Goal: Task Accomplishment & Management: Manage account settings

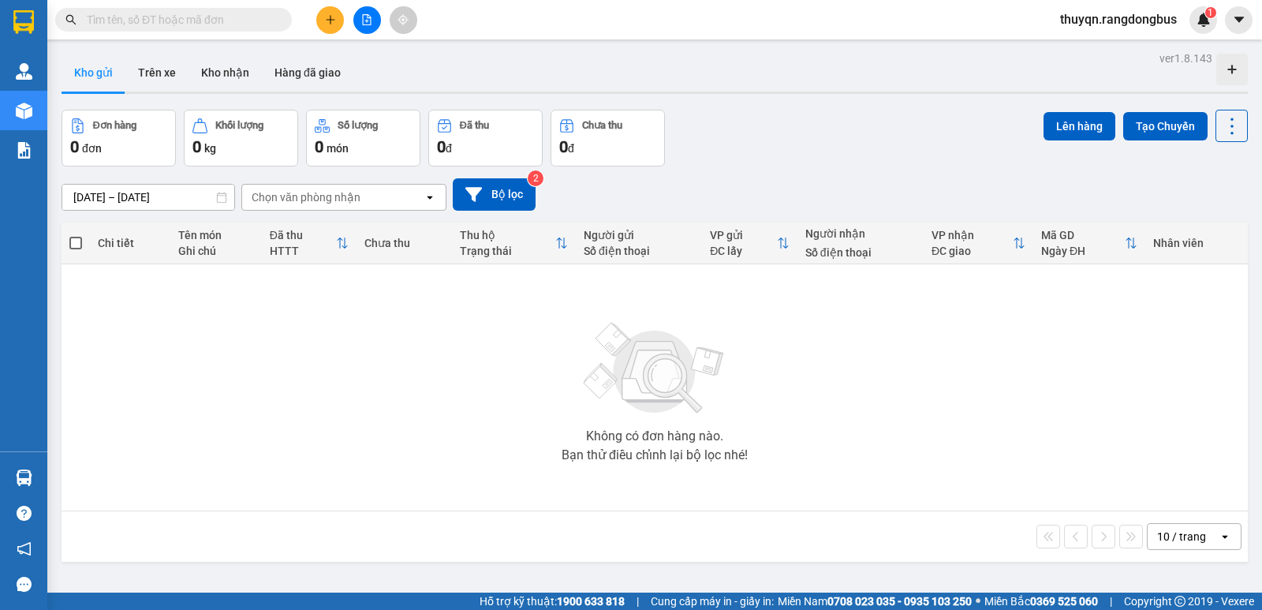
click at [328, 21] on icon "plus" at bounding box center [330, 19] width 11 height 11
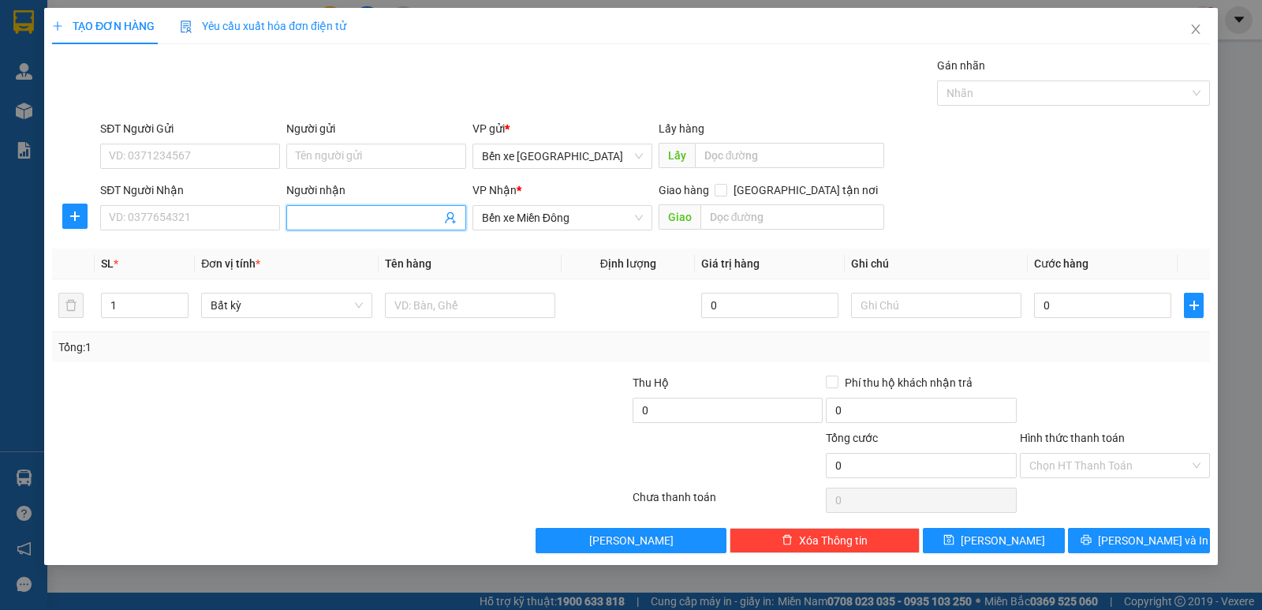
click at [329, 220] on input "Người nhận" at bounding box center [368, 217] width 145 height 17
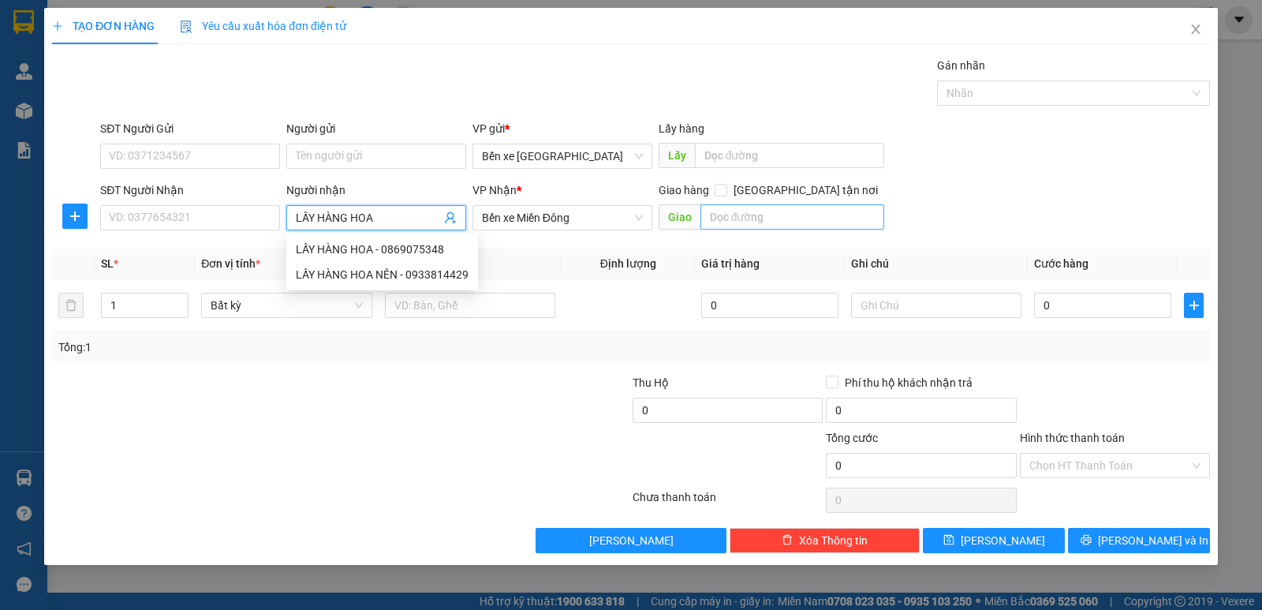
type input "LẤY HÀNG HOA"
click at [842, 209] on input "text" at bounding box center [792, 216] width 185 height 25
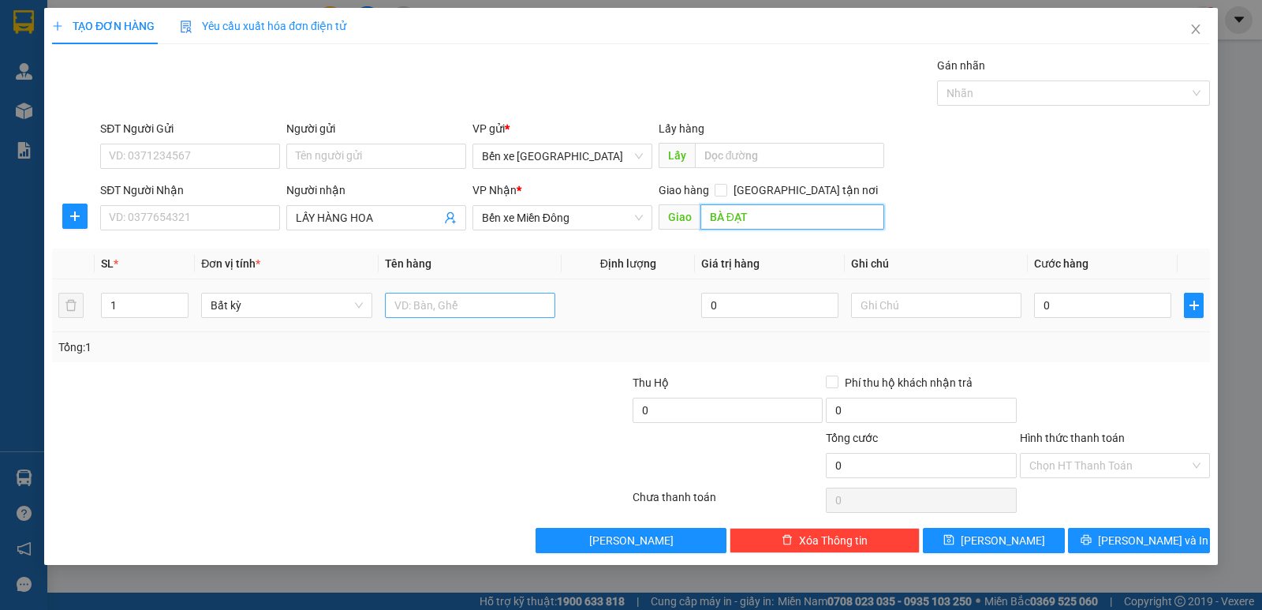
type input "BÀ ĐẠT"
click at [487, 311] on input "text" at bounding box center [470, 305] width 170 height 25
type input "XE AB"
click at [1047, 302] on input "0" at bounding box center [1102, 305] width 137 height 25
type input "5"
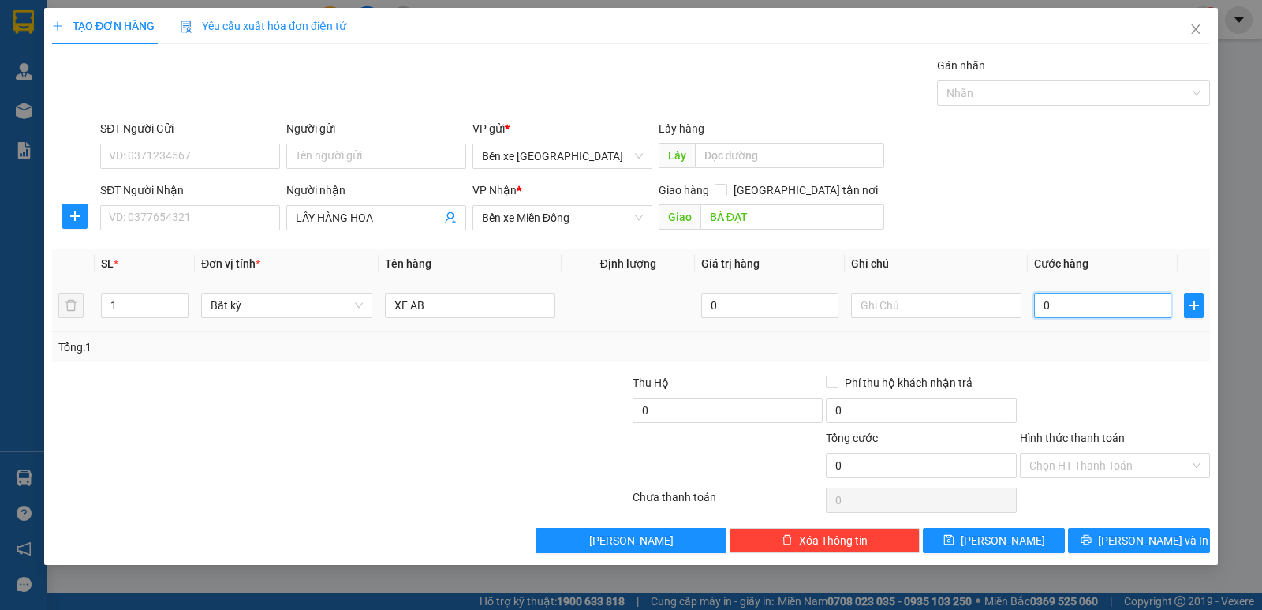
type input "5"
type input "55"
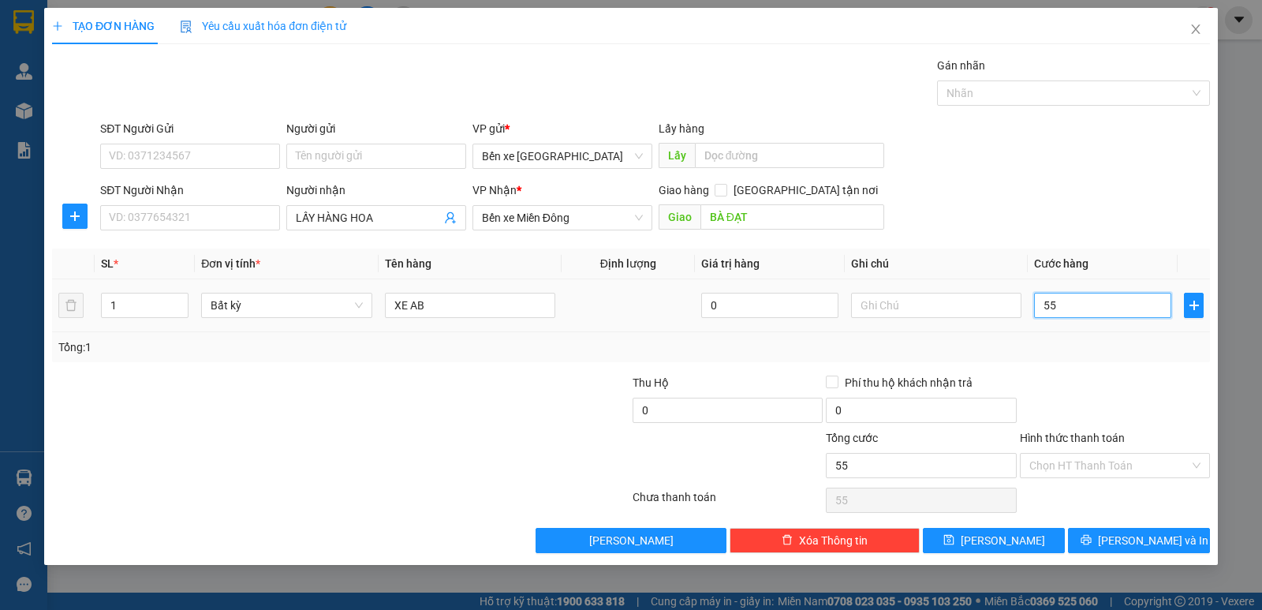
type input "550"
type input "550.000"
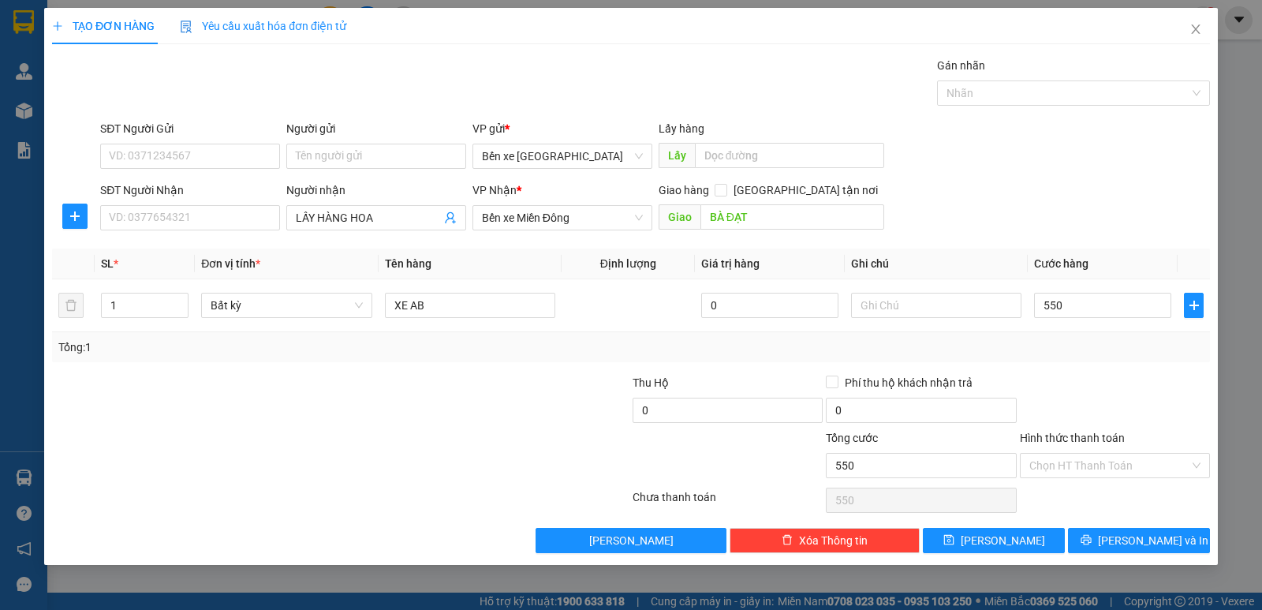
type input "550.000"
click at [1089, 386] on div at bounding box center [1114, 401] width 193 height 55
click at [973, 536] on button "[PERSON_NAME]" at bounding box center [994, 540] width 142 height 25
type input "0"
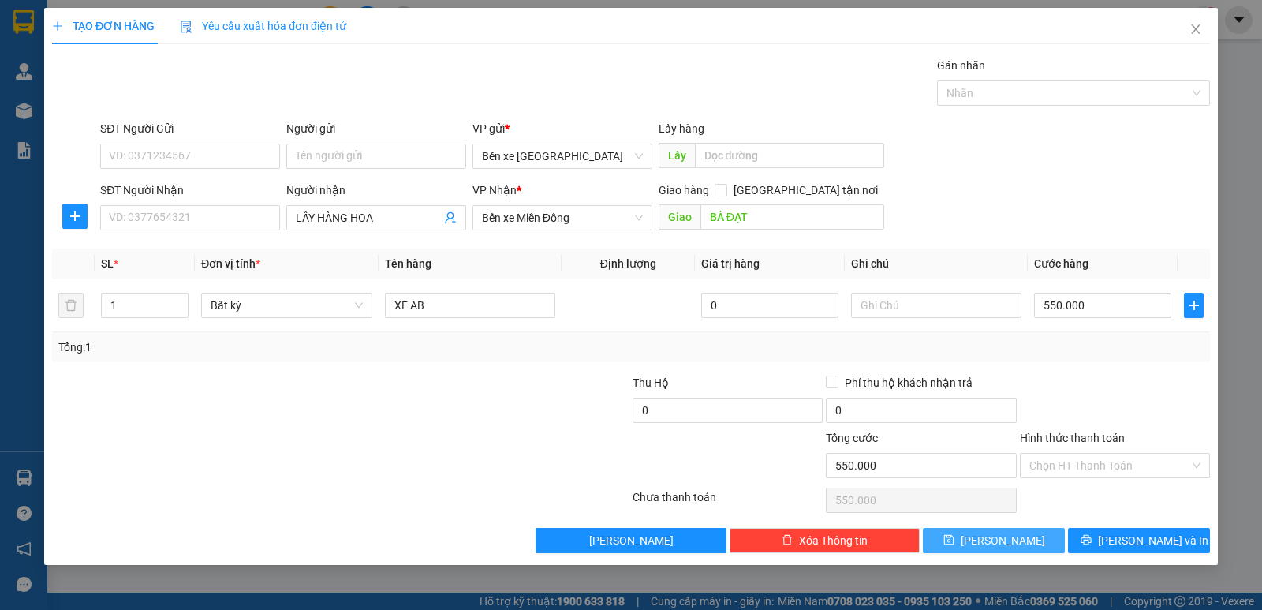
type input "0"
click at [1197, 32] on icon "close" at bounding box center [1195, 28] width 9 height 9
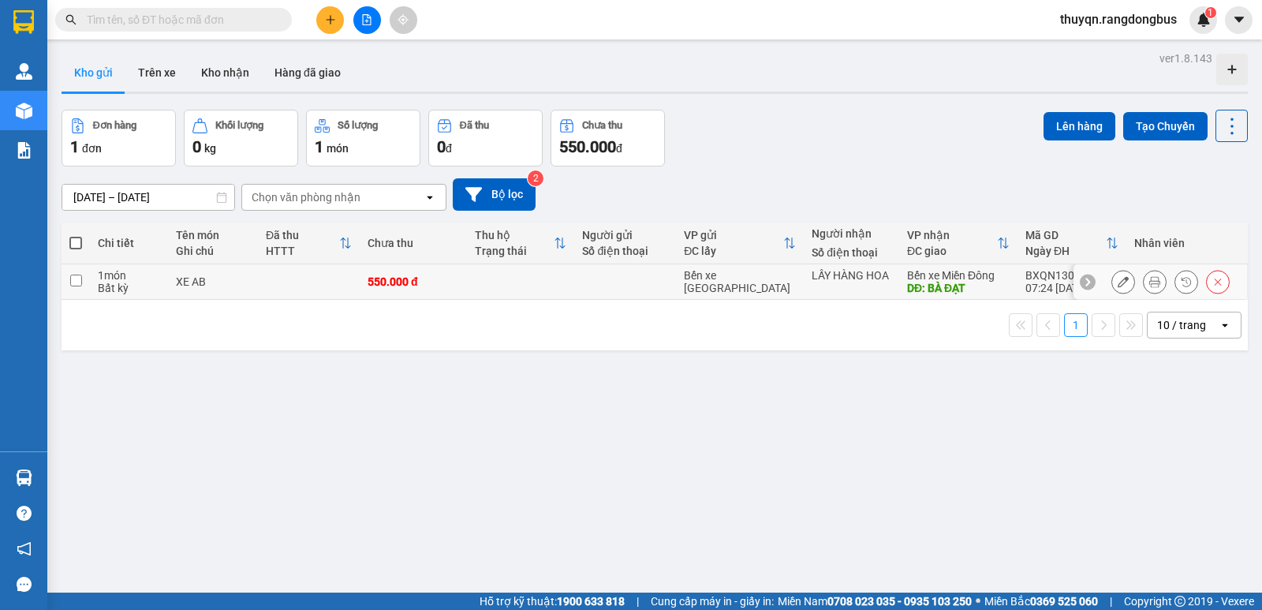
click at [74, 282] on input "checkbox" at bounding box center [76, 280] width 12 height 12
checkbox input "true"
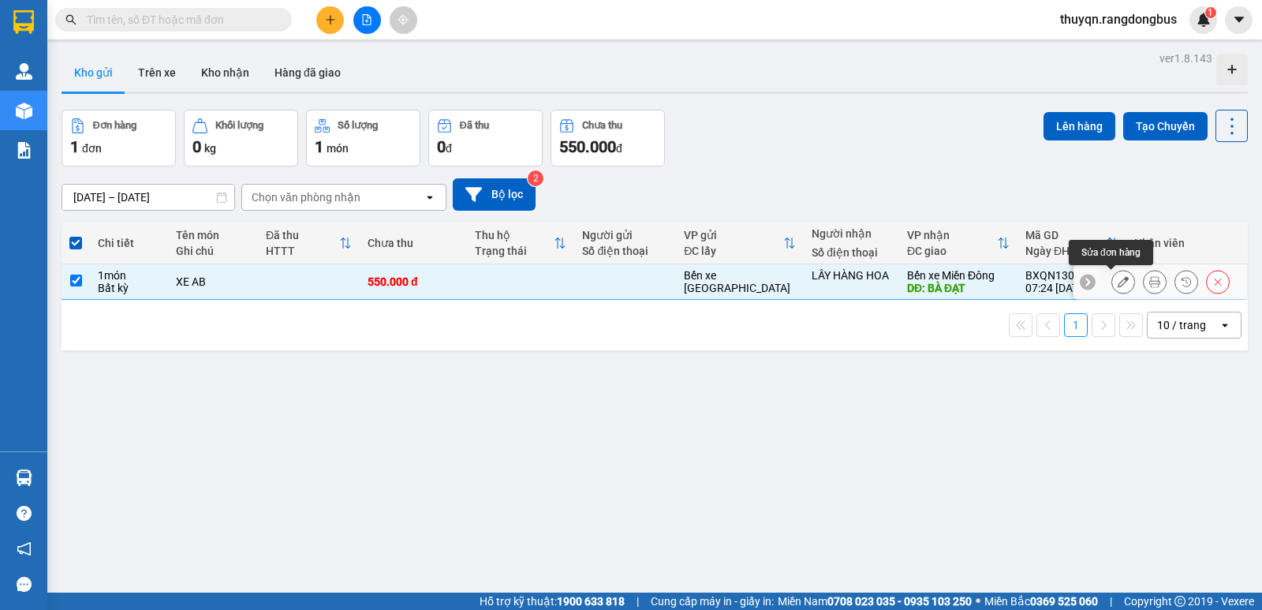
click at [1118, 285] on icon at bounding box center [1123, 281] width 11 height 11
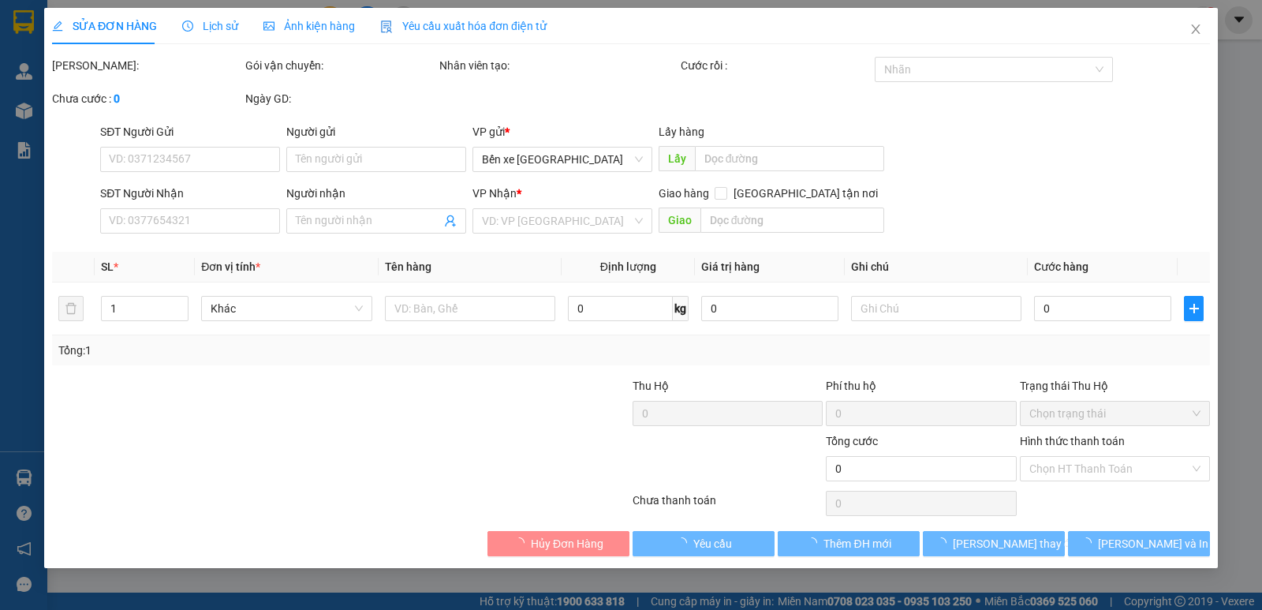
type input "LẤY HÀNG HOA"
type input "BÀ ĐẠT"
type input "550.000"
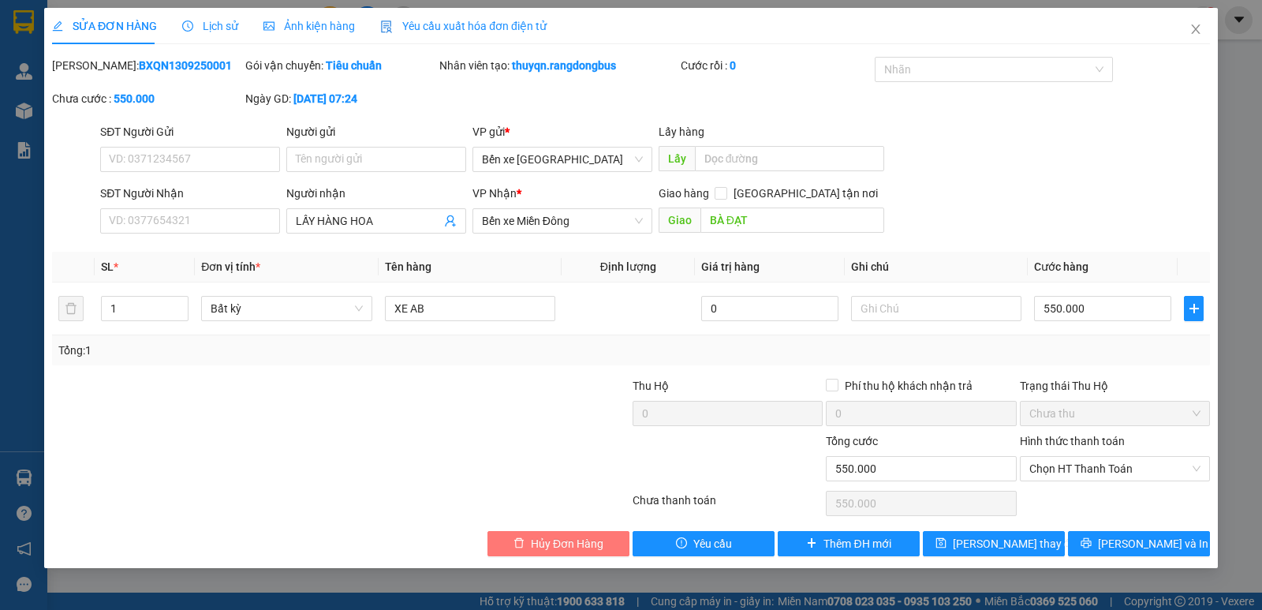
click at [567, 540] on span "Hủy Đơn Hàng" at bounding box center [567, 543] width 73 height 17
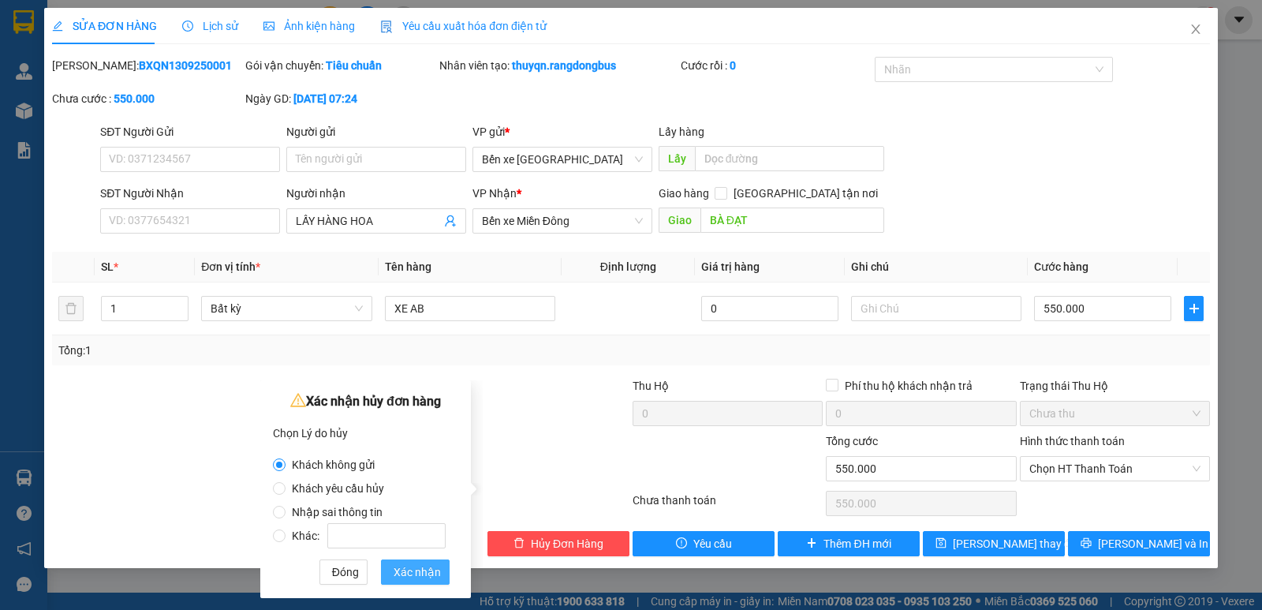
click at [434, 571] on span "Xác nhận" at bounding box center [417, 571] width 47 height 17
